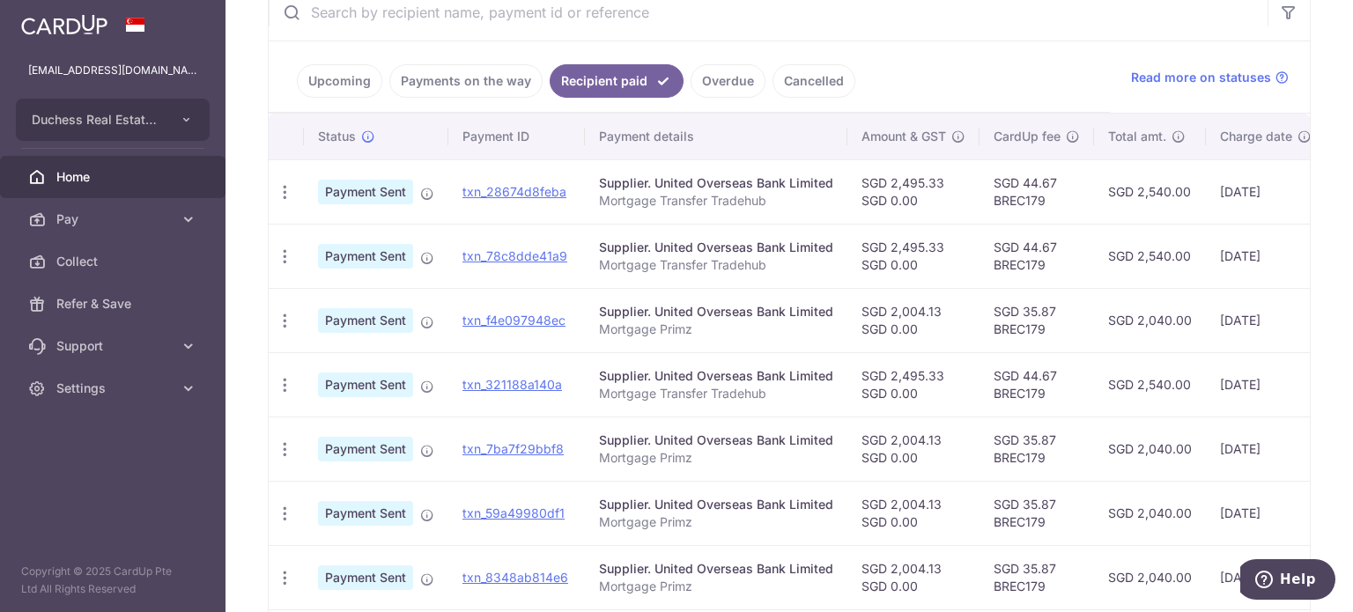
click at [1198, 397] on tbody "PDF Receipt Payment Sent txn_28674d8feba Supplier. United Overseas Bank Limited…" at bounding box center [914, 480] width 1291 height 643
click at [1041, 419] on td "SGD 35.87 BREC179" at bounding box center [1036, 449] width 114 height 64
click at [427, 84] on link "Payments on the way" at bounding box center [465, 80] width 153 height 33
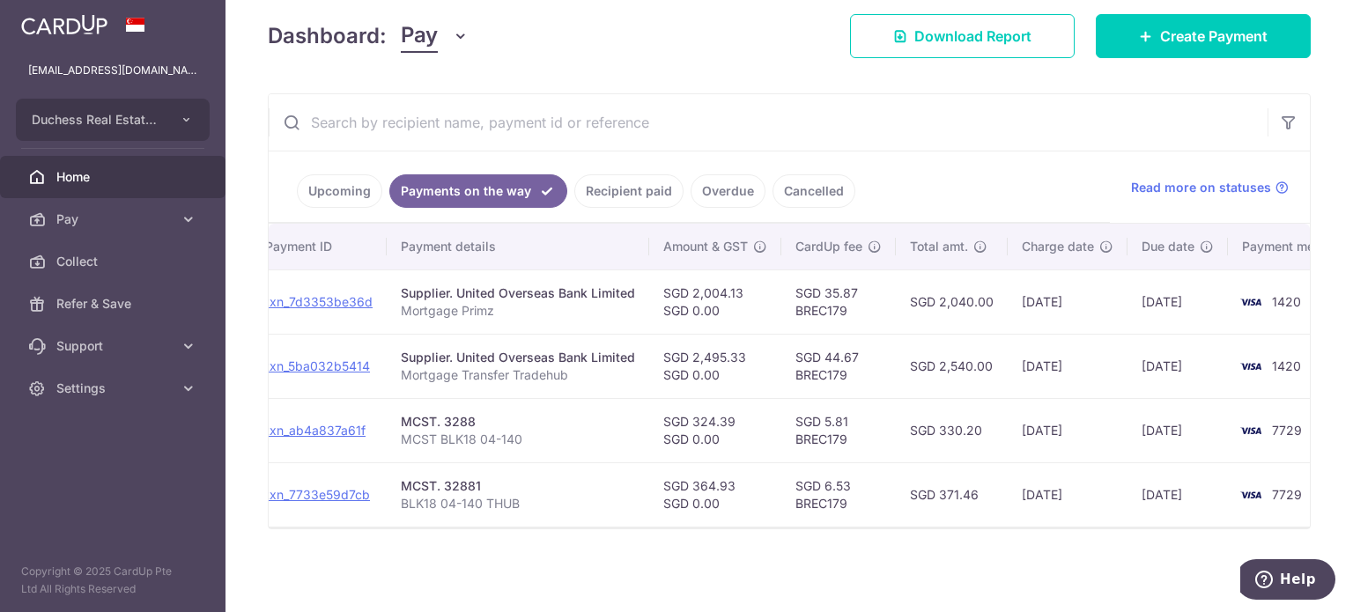
scroll to position [0, 269]
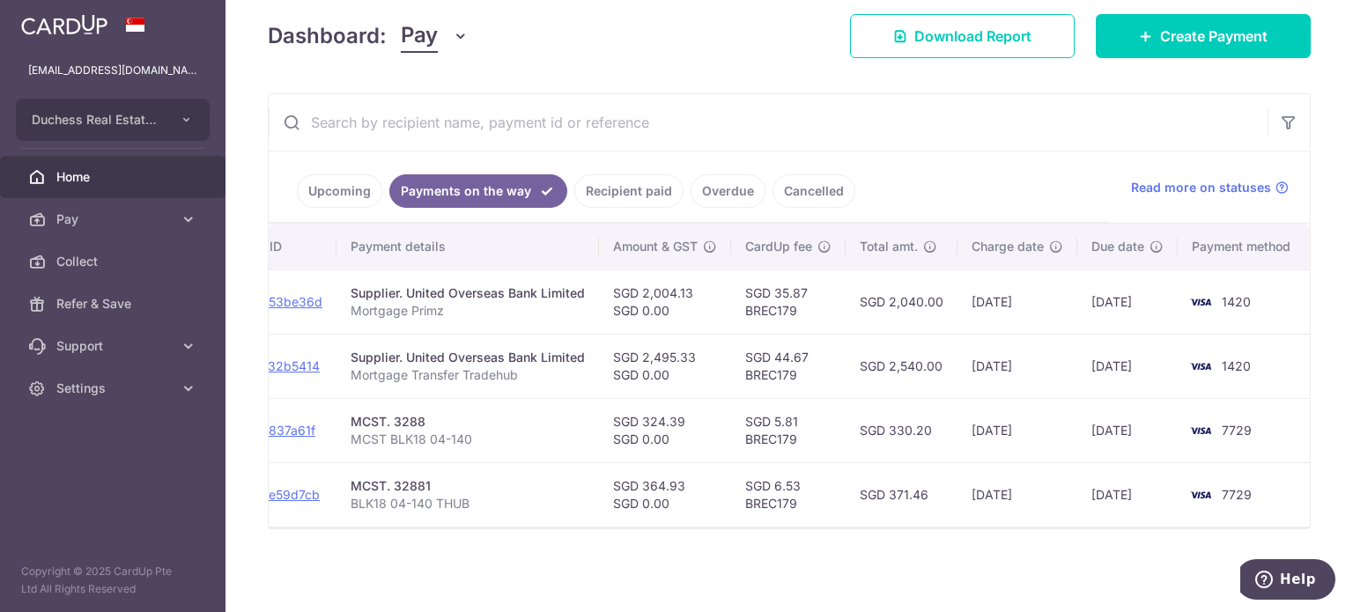
click at [673, 200] on li "Recipient paid" at bounding box center [625, 190] width 116 height 33
click at [659, 199] on link "Recipient paid" at bounding box center [628, 190] width 109 height 33
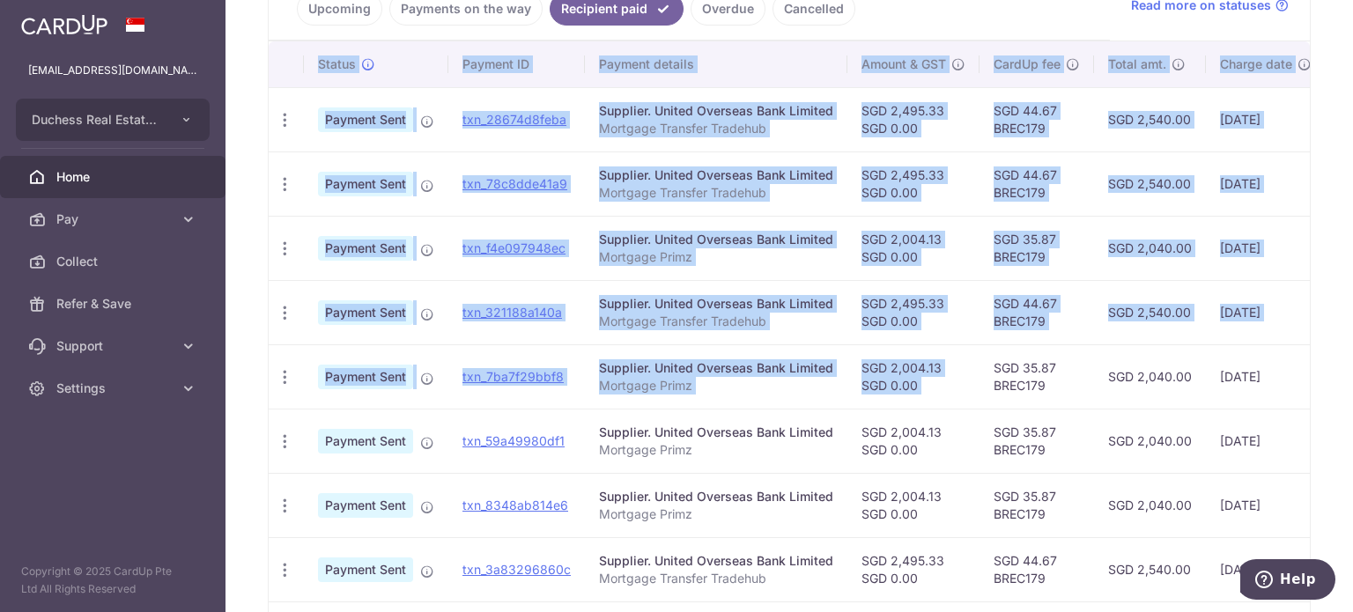
scroll to position [0, 248]
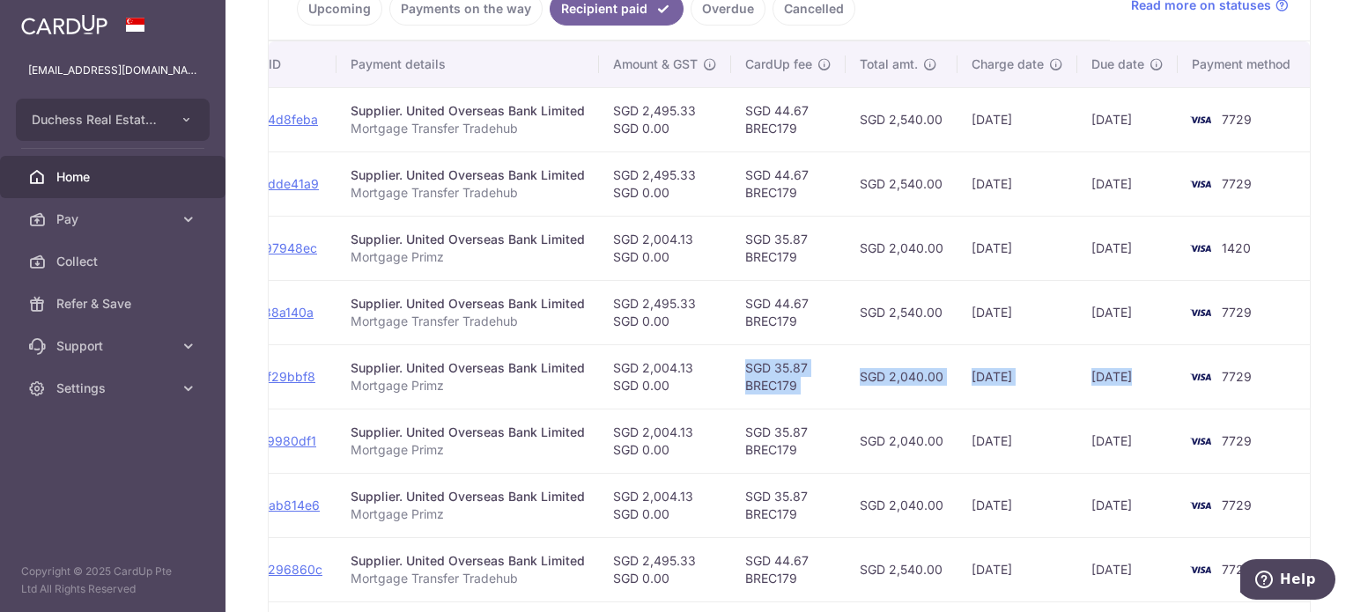
drag, startPoint x: 1085, startPoint y: 347, endPoint x: 1208, endPoint y: 358, distance: 123.8
click at [1208, 358] on tr "PDF Receipt Payment Sent txn_7ba7f29bbf8 Supplier. United Overseas Bank Limited…" at bounding box center [665, 376] width 1291 height 64
click at [1047, 395] on td "[DATE]" at bounding box center [1017, 376] width 120 height 64
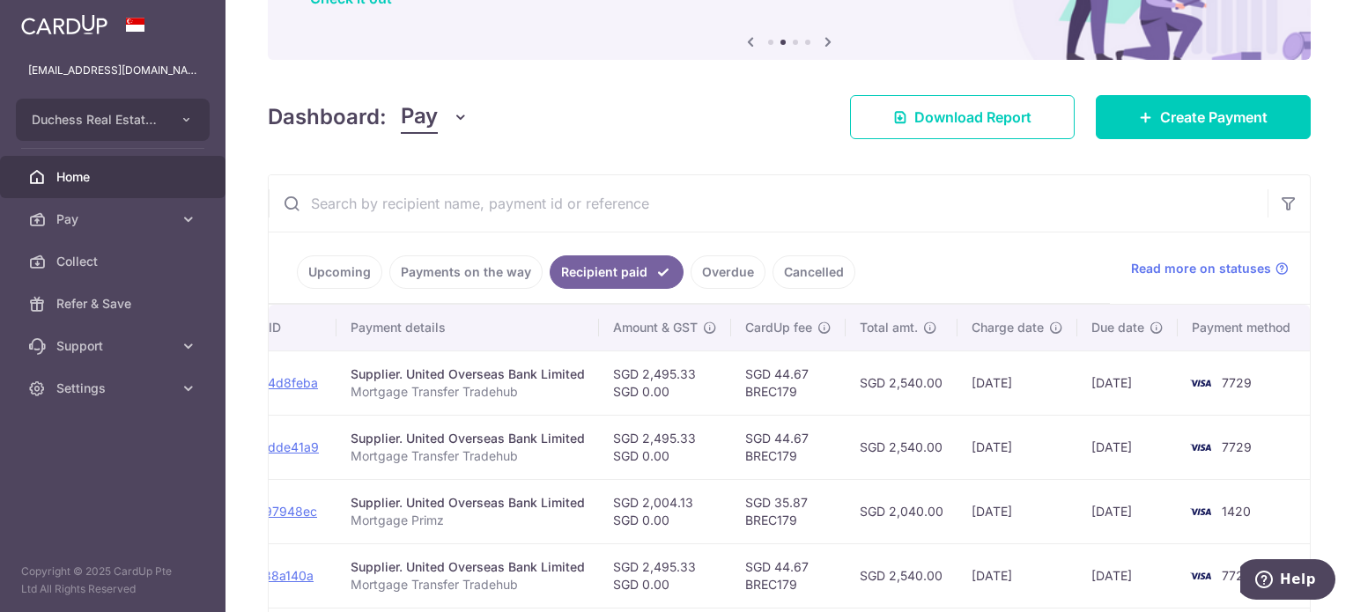
scroll to position [165, 0]
